Goal: Information Seeking & Learning: Learn about a topic

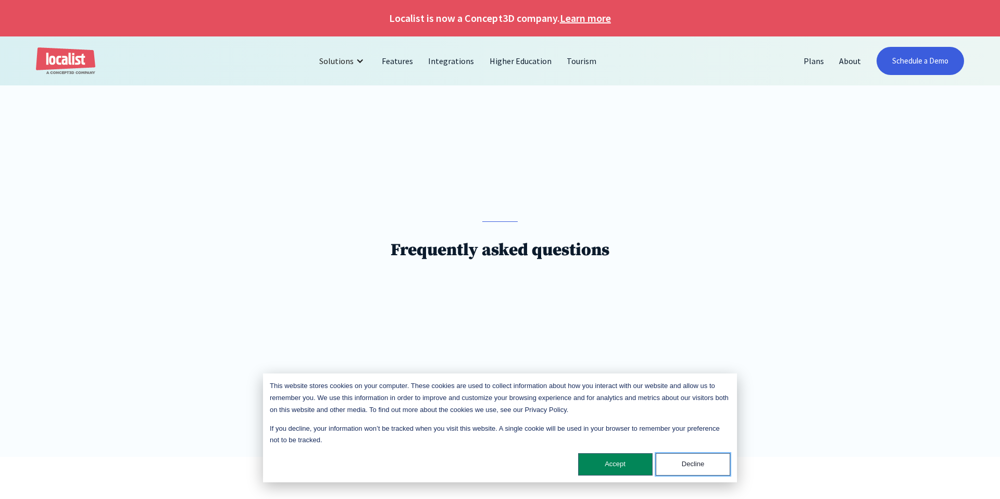
click at [682, 458] on button "Decline" at bounding box center [693, 464] width 75 height 22
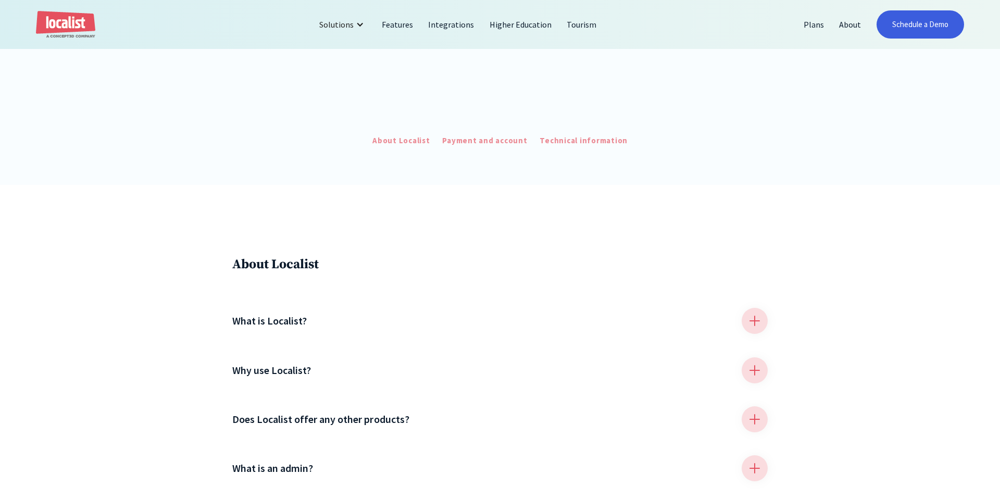
scroll to position [348, 0]
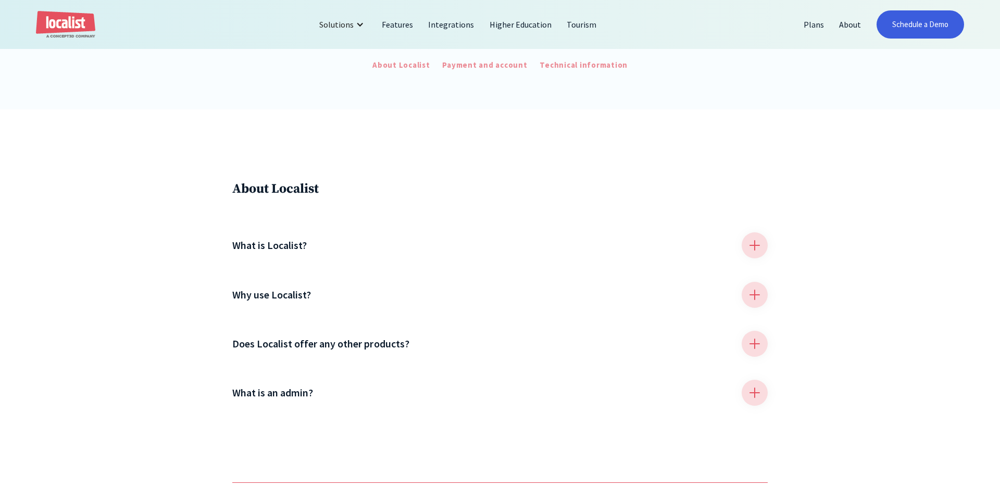
click at [304, 252] on h4 "What is Localist?" at bounding box center [269, 246] width 75 height 16
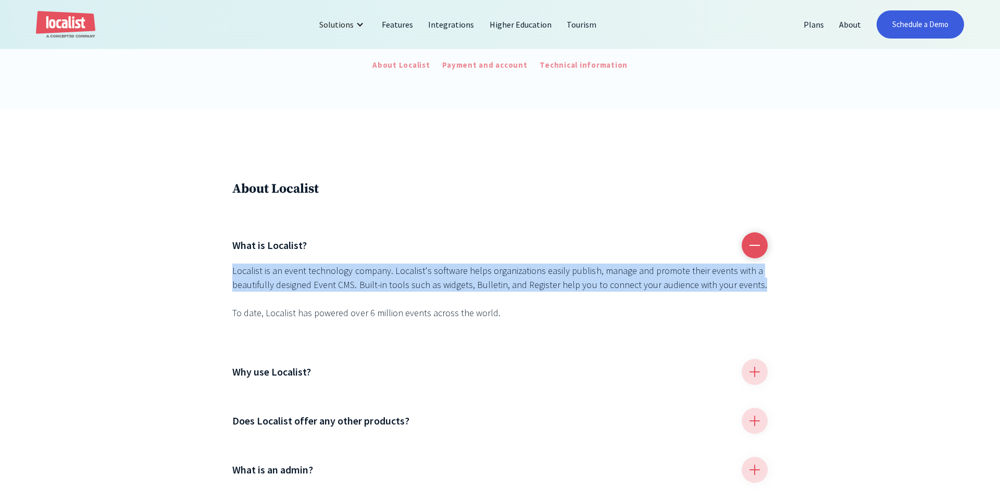
drag, startPoint x: 229, startPoint y: 268, endPoint x: 759, endPoint y: 287, distance: 530.2
click at [759, 287] on div "About Localist What is Localist? Localist is an event technology company. Local…" at bounding box center [500, 334] width 1000 height 451
copy p "Localist is an event technology company. Localist's software helps organization…"
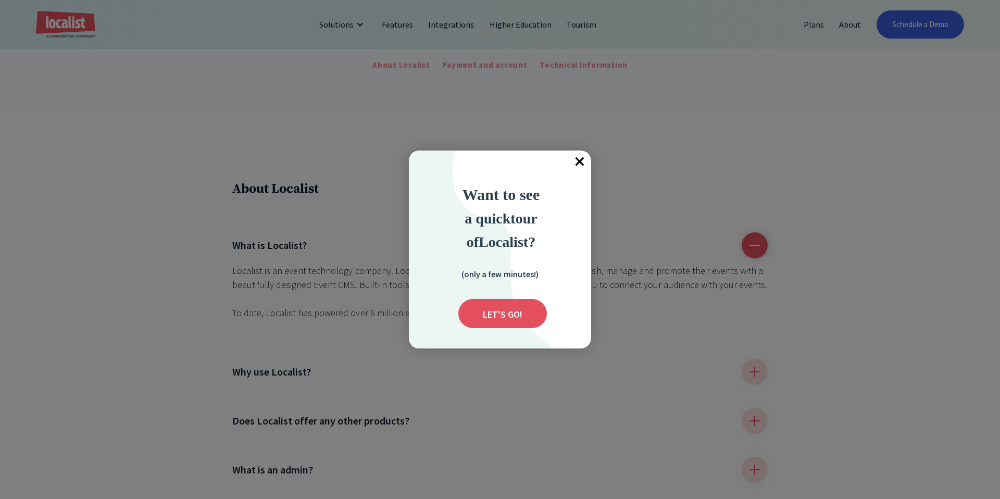
click at [579, 162] on span "×" at bounding box center [579, 162] width 23 height 23
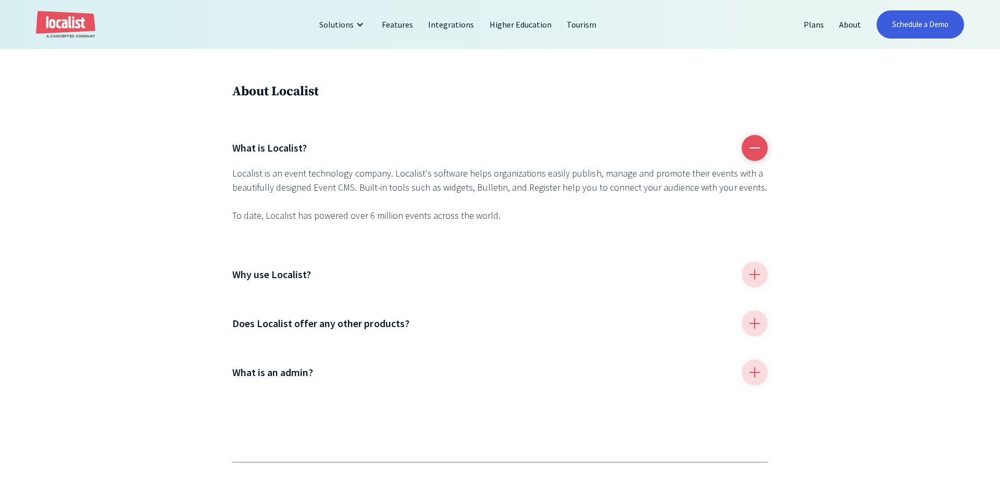
scroll to position [446, 0]
click at [282, 275] on h4 "Why use Localist?" at bounding box center [271, 274] width 79 height 16
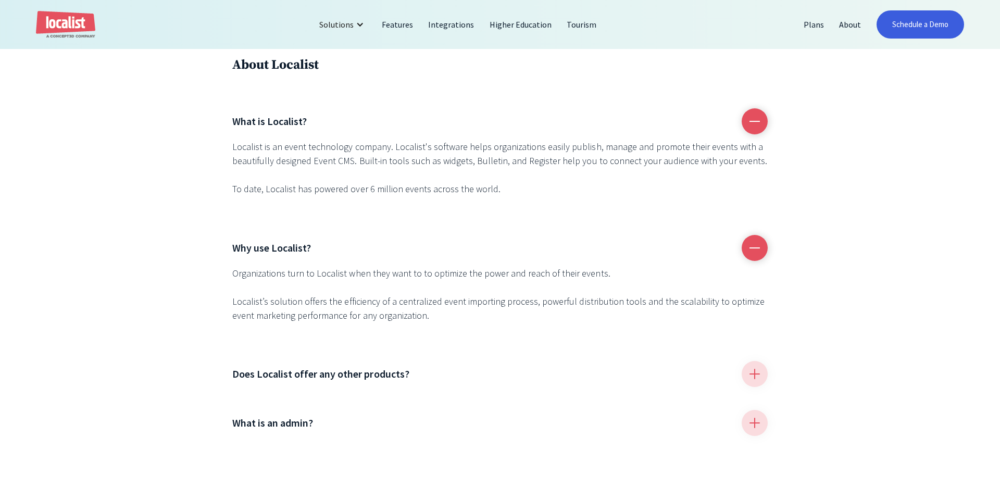
scroll to position [477, 0]
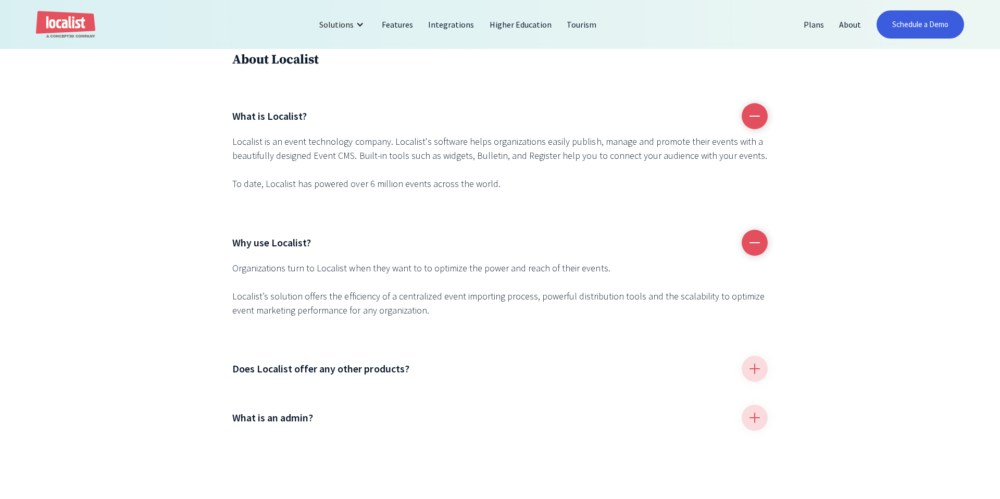
click at [248, 365] on h4 "Does Localist offer any other products?" at bounding box center [320, 369] width 177 height 16
